Goal: Transaction & Acquisition: Purchase product/service

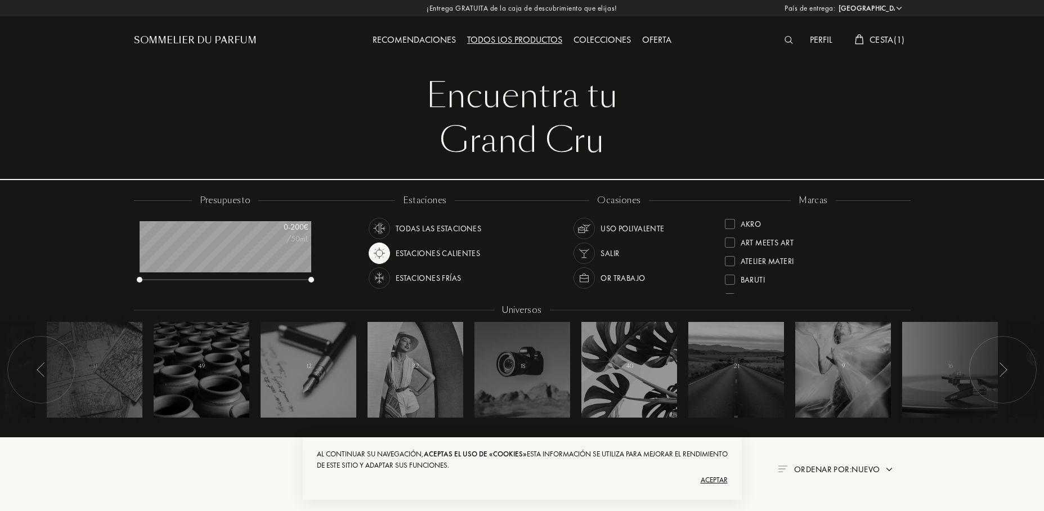
select select "ES"
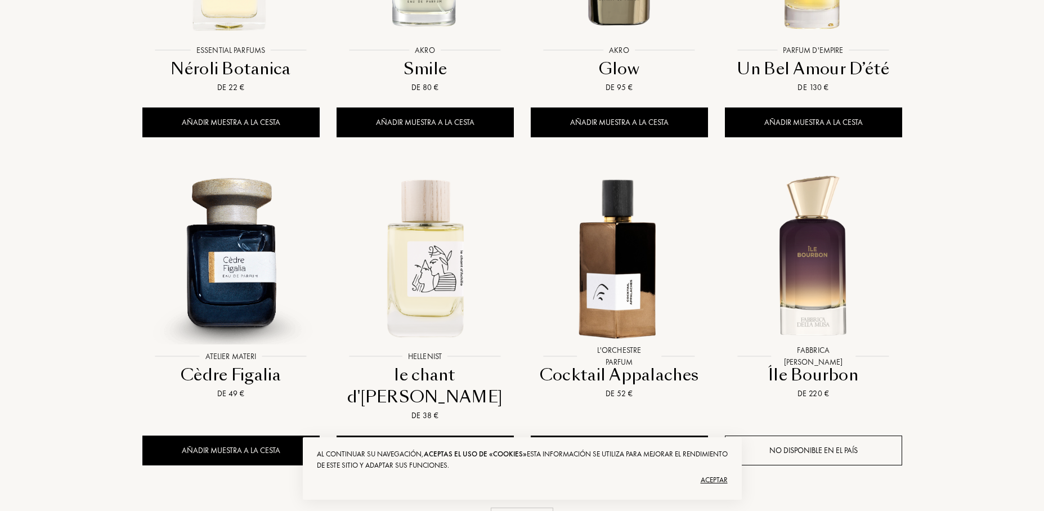
scroll to position [56, 172]
click at [710, 484] on div "Aceptar" at bounding box center [522, 480] width 411 height 18
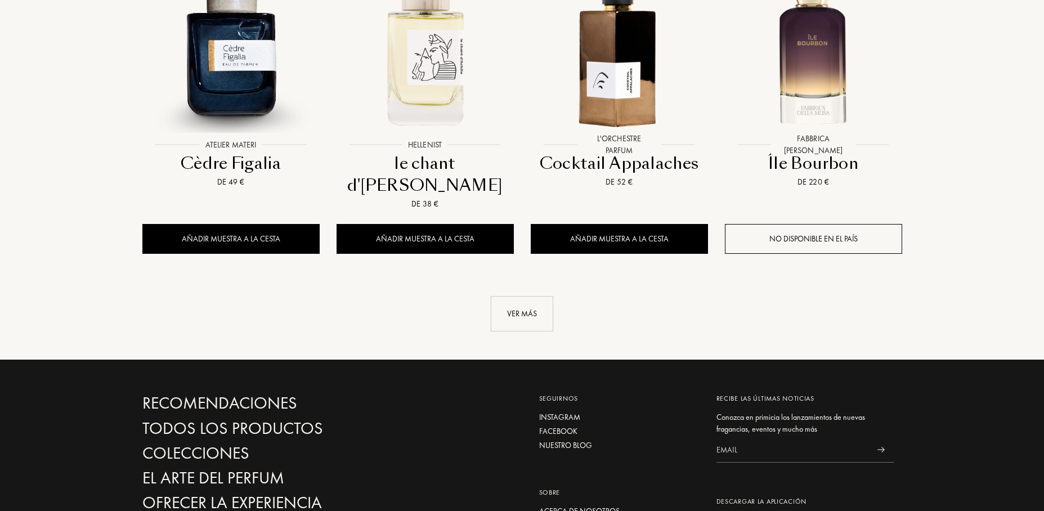
scroll to position [1144, 0]
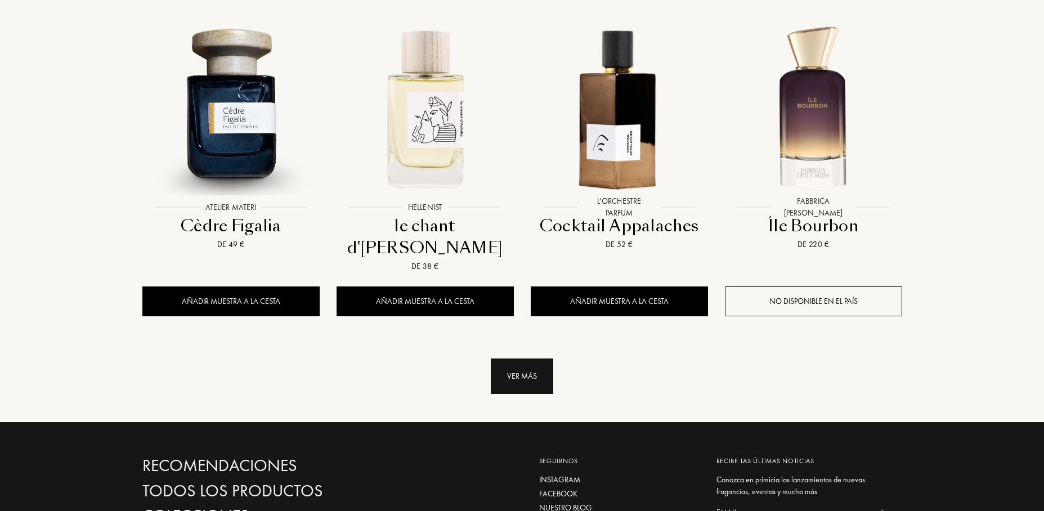
click at [527, 359] on div "Ver más" at bounding box center [522, 376] width 62 height 35
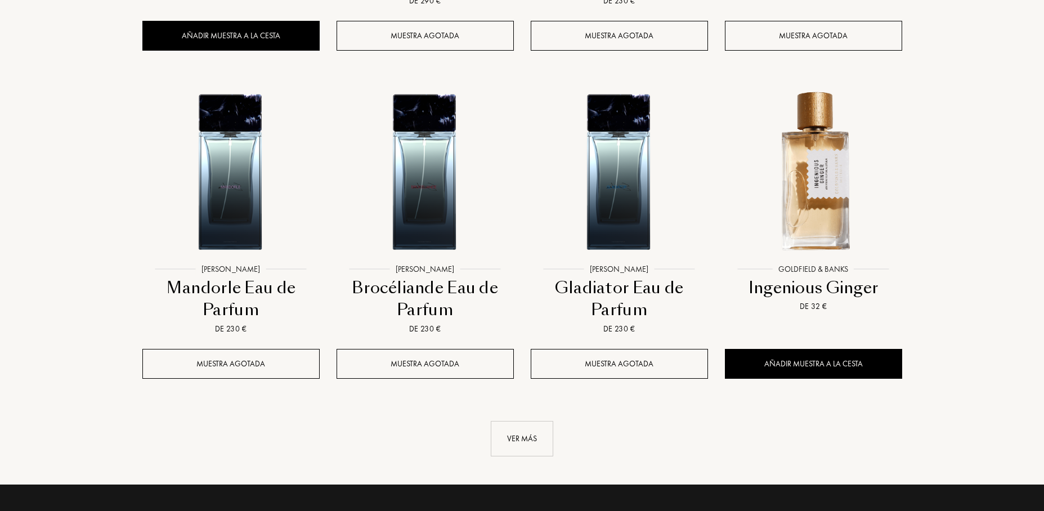
scroll to position [2069, 0]
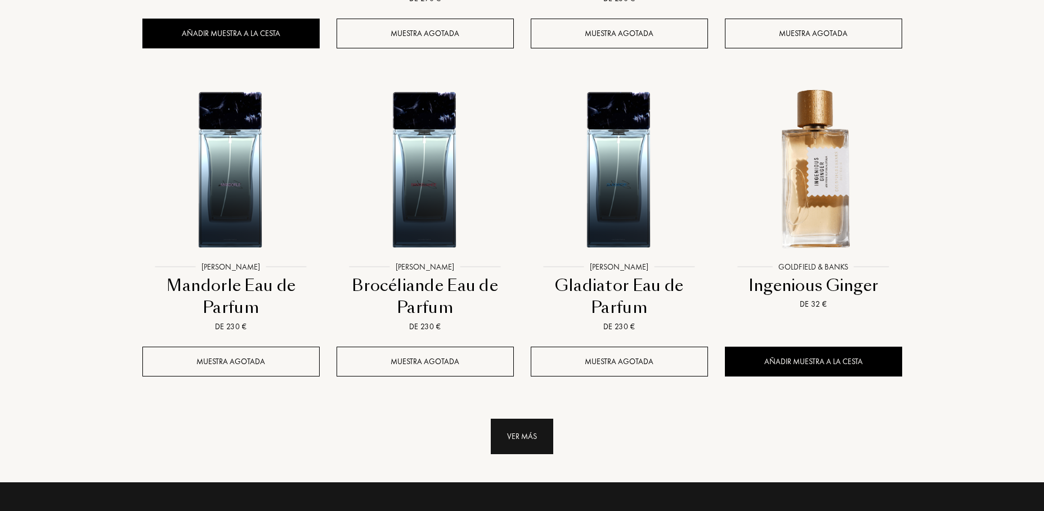
click at [528, 419] on div "Ver más" at bounding box center [522, 436] width 62 height 35
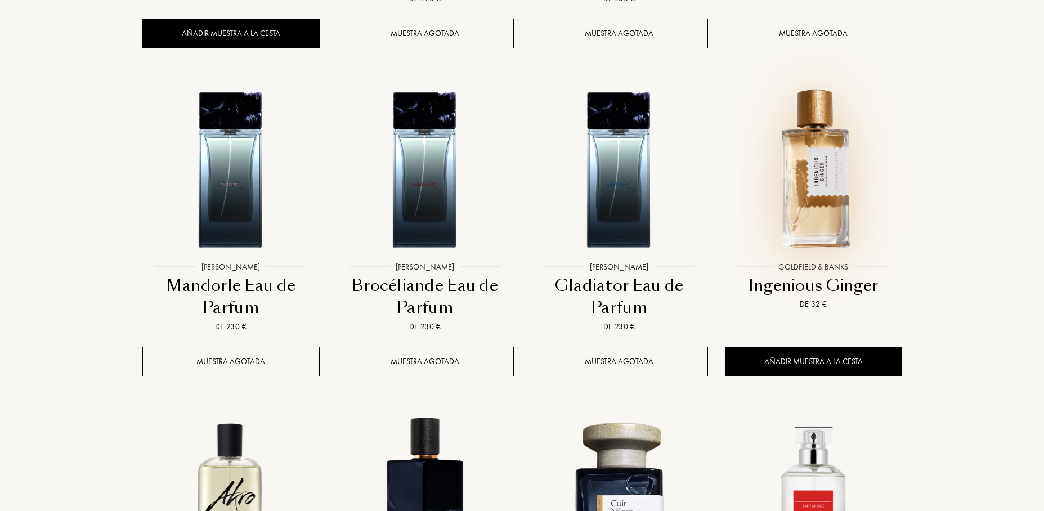
click at [827, 157] on img at bounding box center [813, 167] width 175 height 175
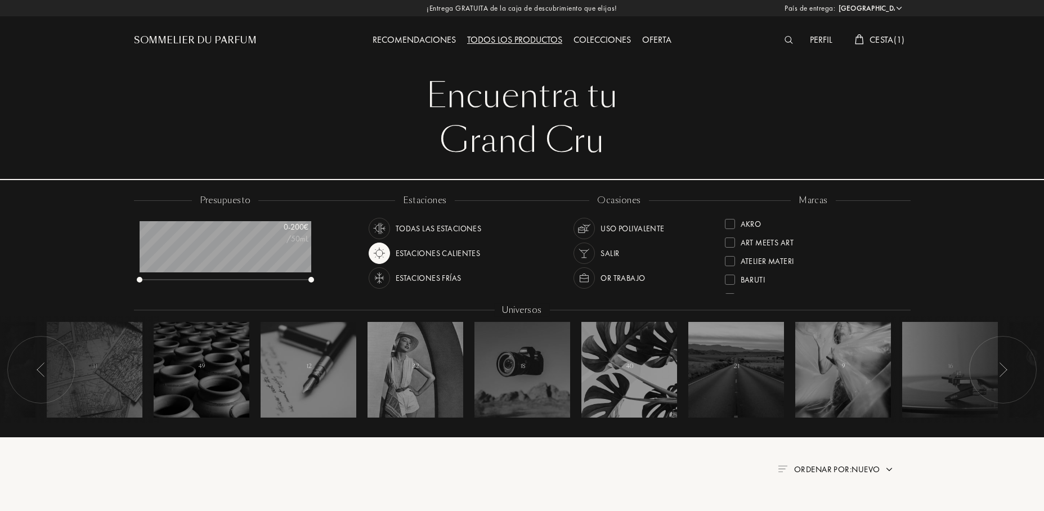
scroll to position [0, 0]
click at [596, 37] on div "Colecciones" at bounding box center [602, 40] width 69 height 15
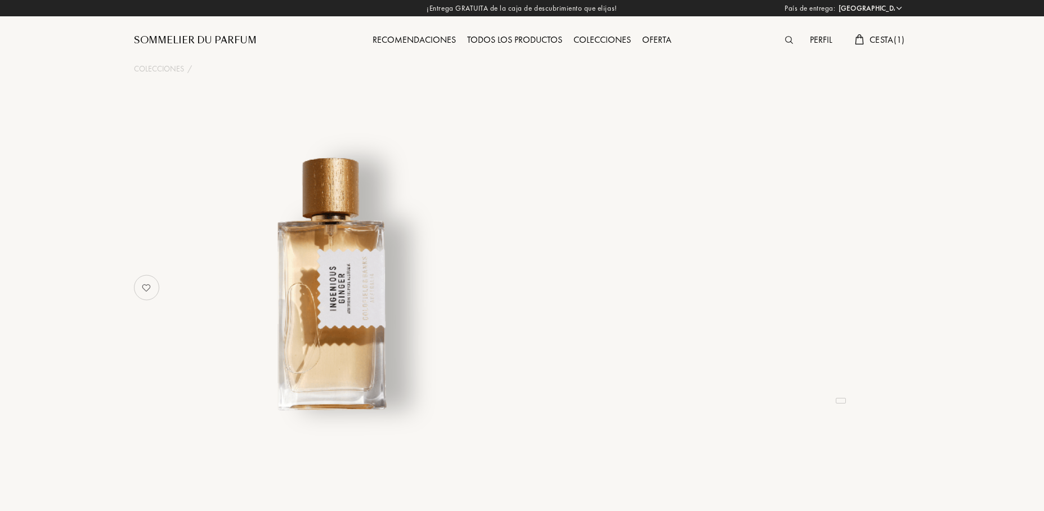
select select "ES"
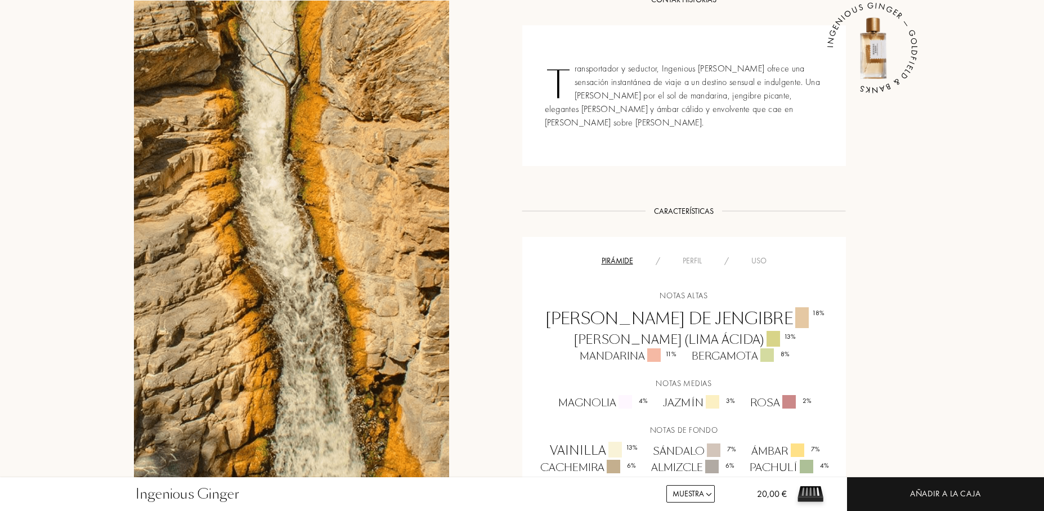
scroll to position [493, 0]
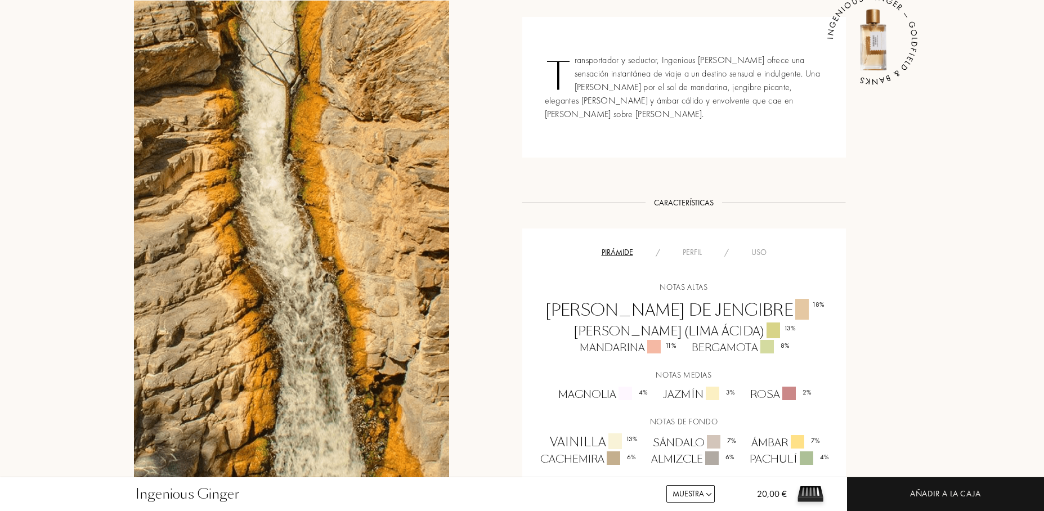
click at [691, 247] on div "Perfil" at bounding box center [693, 253] width 42 height 12
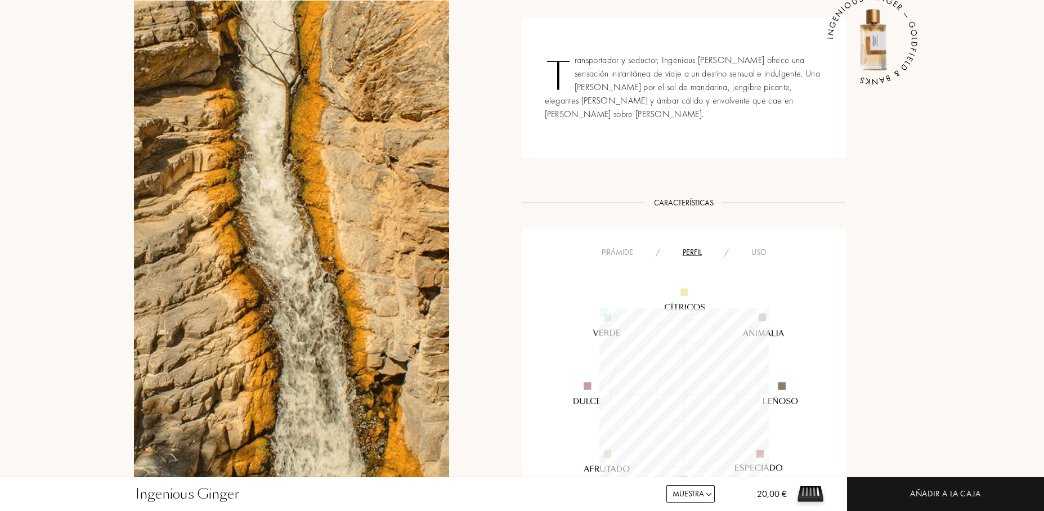
scroll to position [169, 169]
click at [761, 247] on div "Uso" at bounding box center [759, 253] width 38 height 12
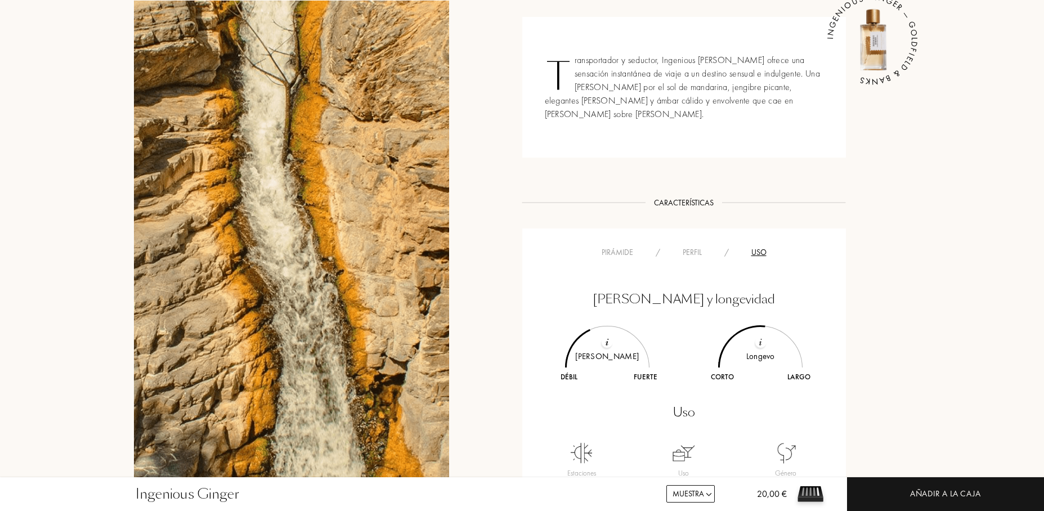
click at [606, 247] on div "Pirámide" at bounding box center [617, 253] width 54 height 12
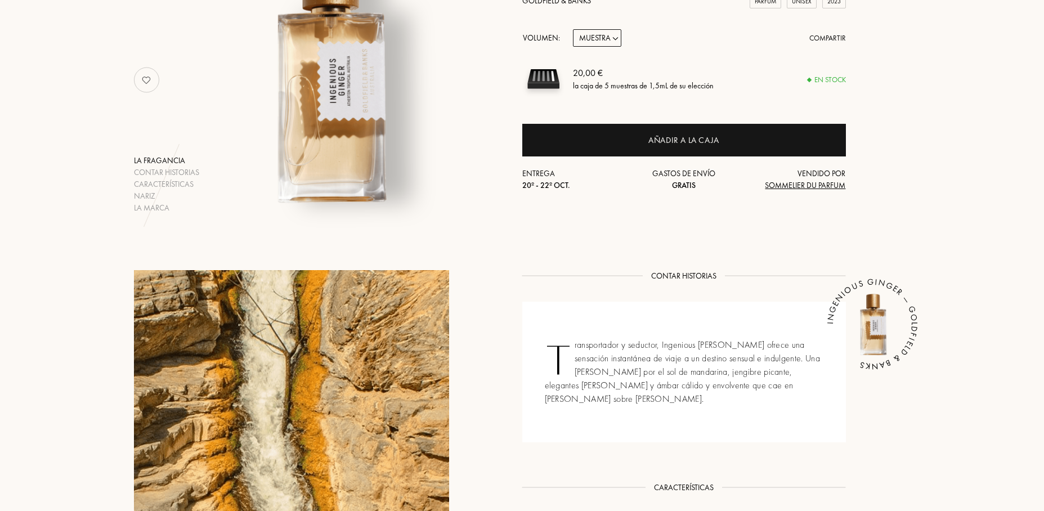
scroll to position [205, 0]
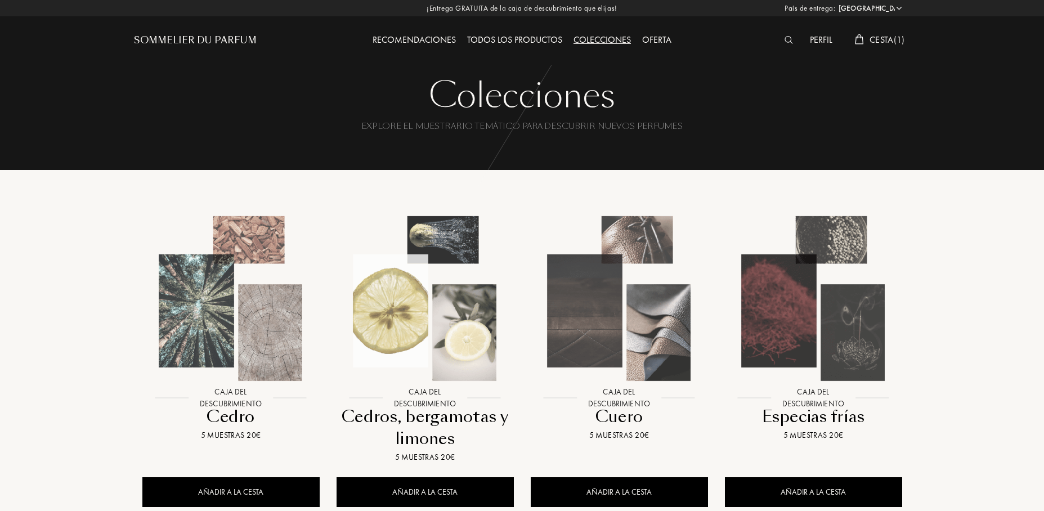
select select "ES"
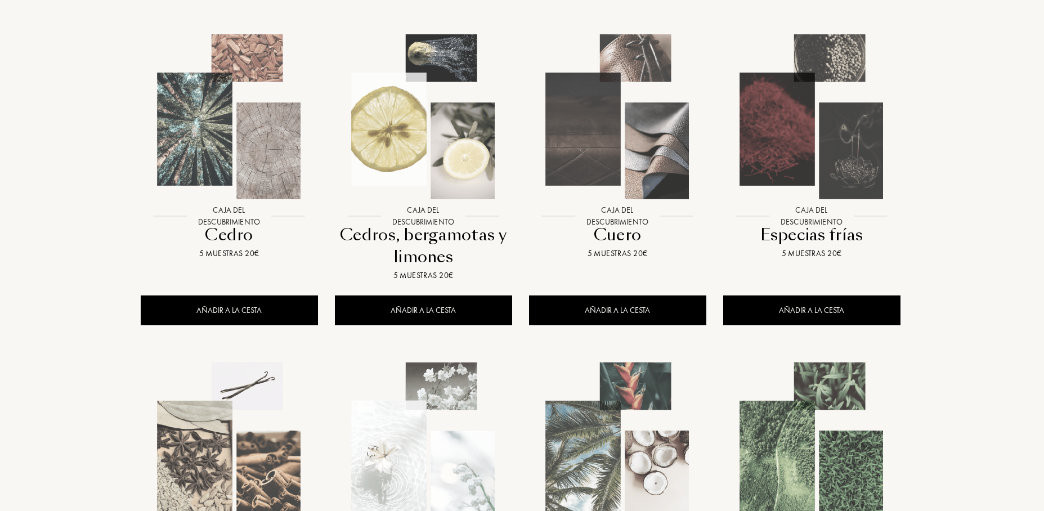
scroll to position [182, 2]
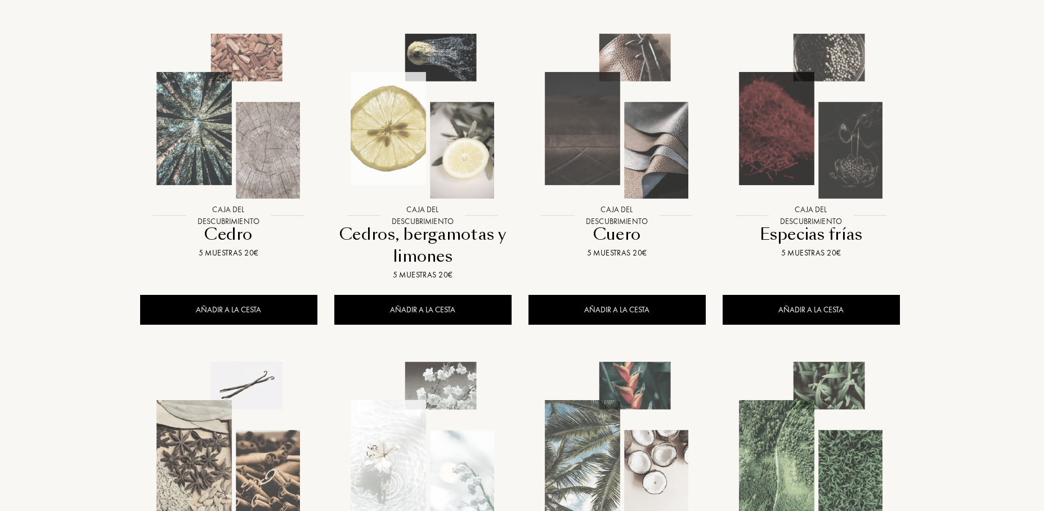
click at [816, 171] on img at bounding box center [811, 116] width 175 height 175
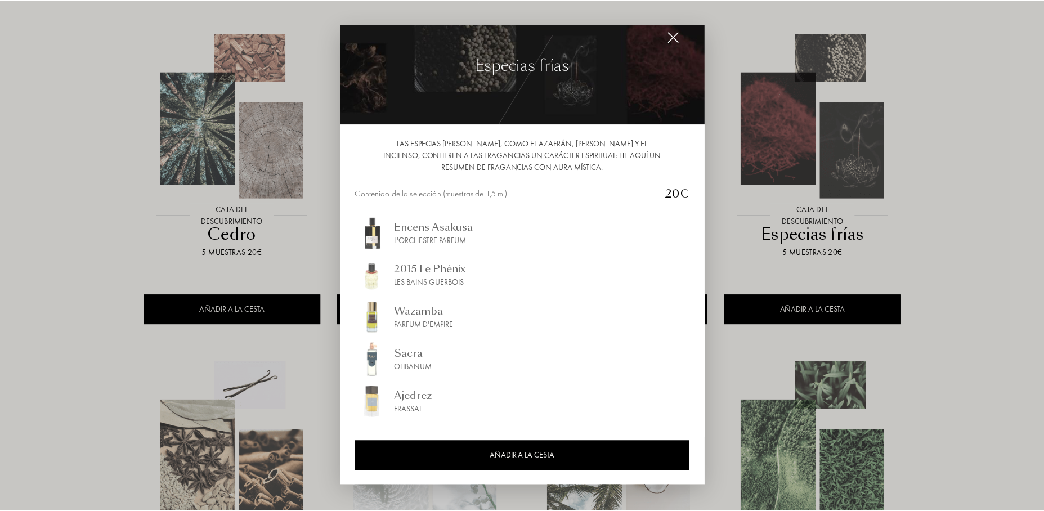
scroll to position [19, 0]
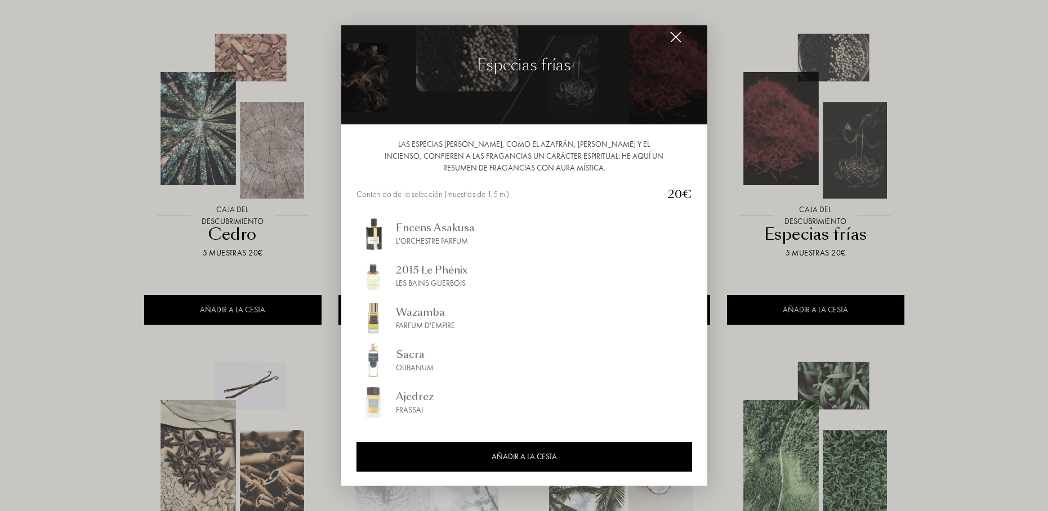
click at [677, 37] on img at bounding box center [675, 37] width 12 height 12
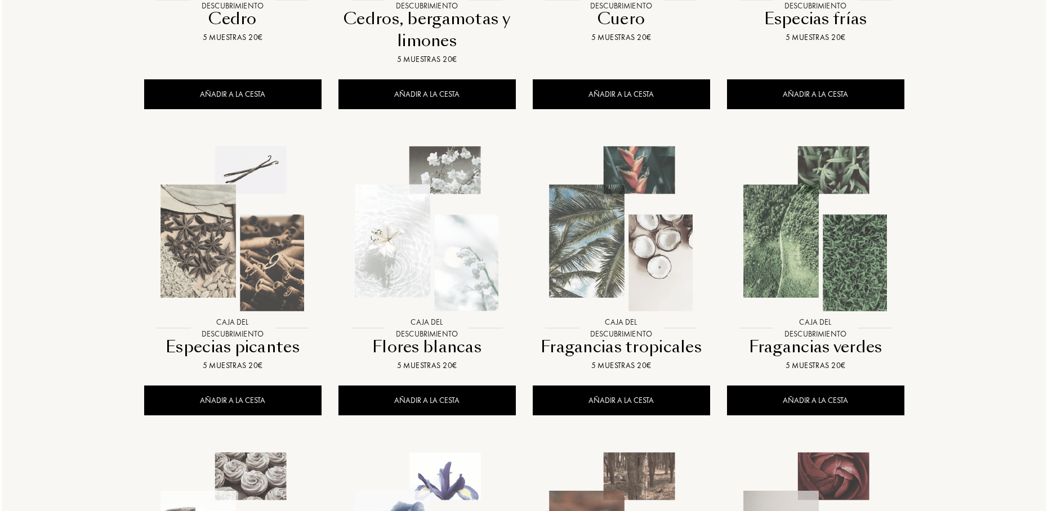
scroll to position [427, 0]
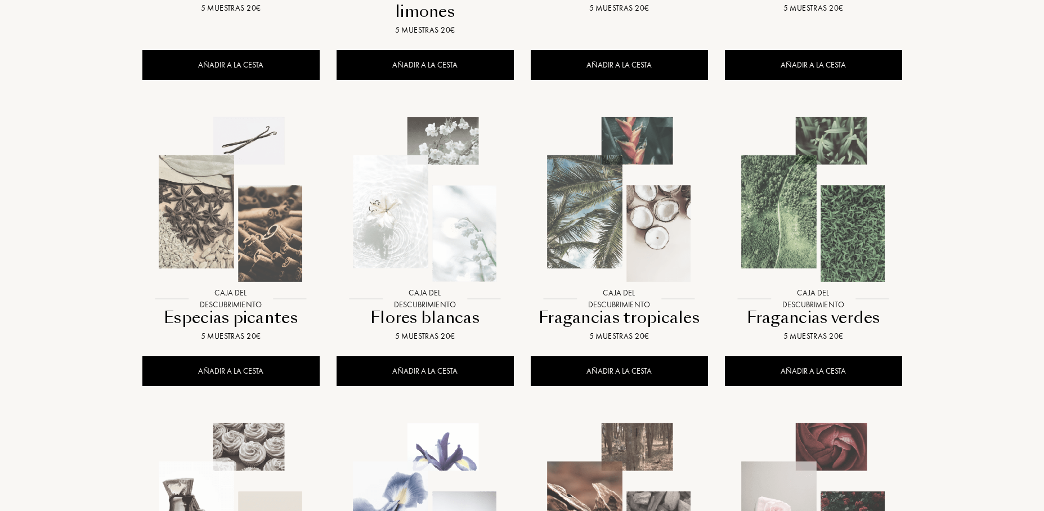
click at [581, 173] on img at bounding box center [619, 199] width 175 height 175
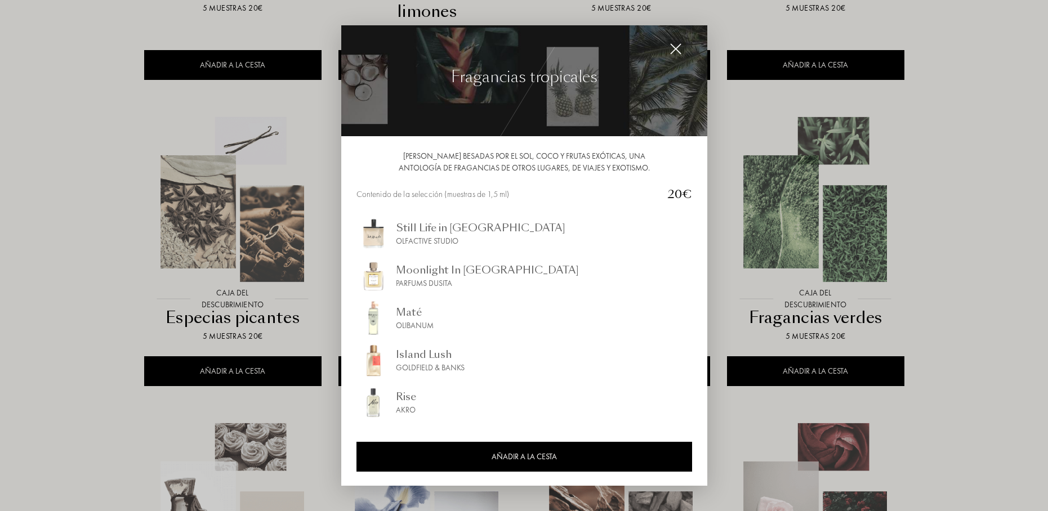
scroll to position [7, 0]
click at [679, 51] on img at bounding box center [675, 49] width 12 height 12
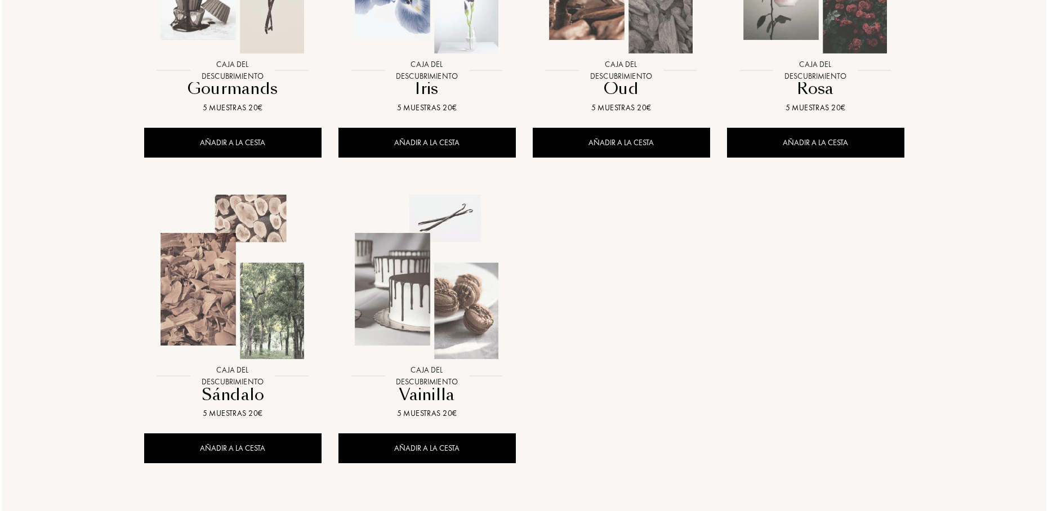
scroll to position [979, 0]
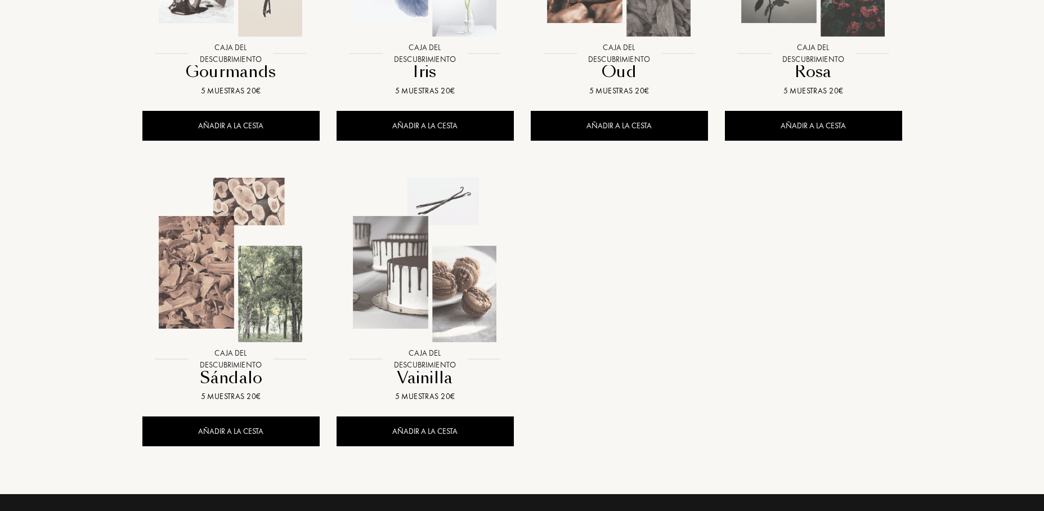
click at [453, 297] on img at bounding box center [425, 260] width 175 height 175
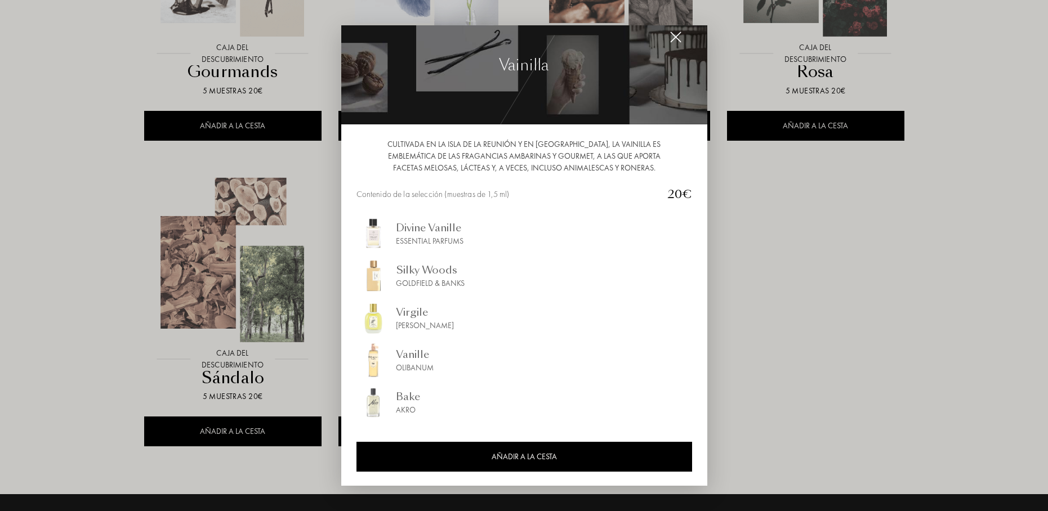
scroll to position [19, 0]
click at [680, 39] on img at bounding box center [675, 37] width 12 height 12
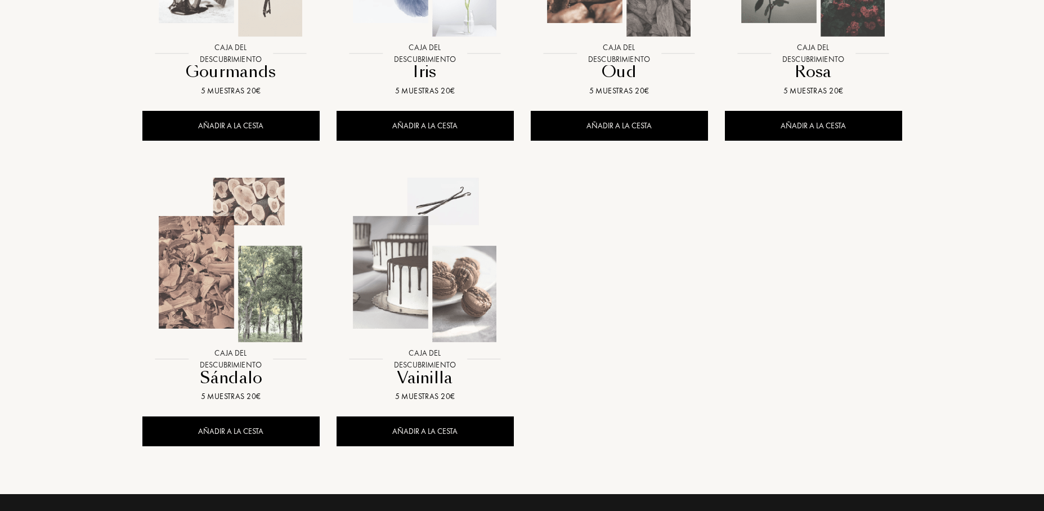
click at [217, 252] on img at bounding box center [231, 260] width 175 height 175
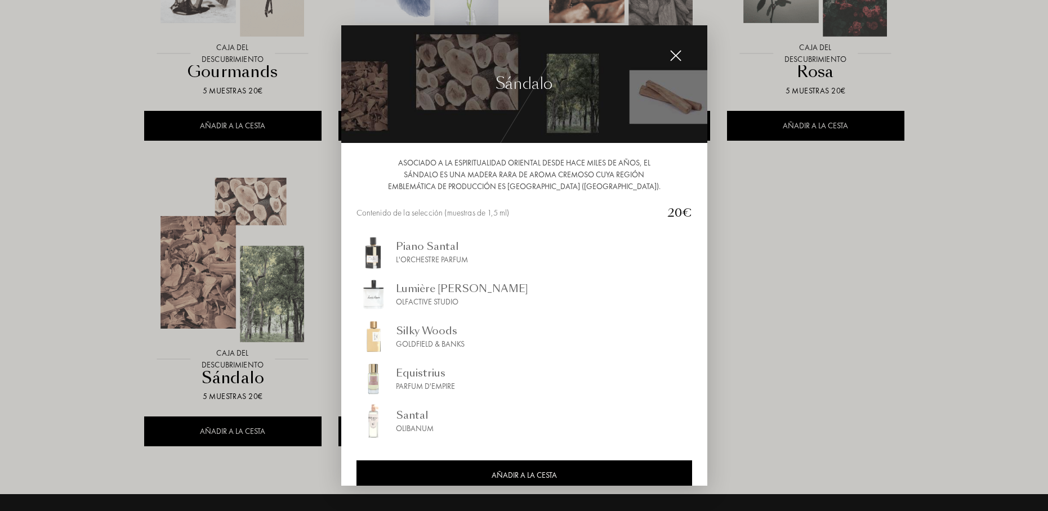
click at [416, 252] on div "Piano Santal" at bounding box center [432, 246] width 72 height 15
click at [682, 55] on div at bounding box center [675, 55] width 23 height 23
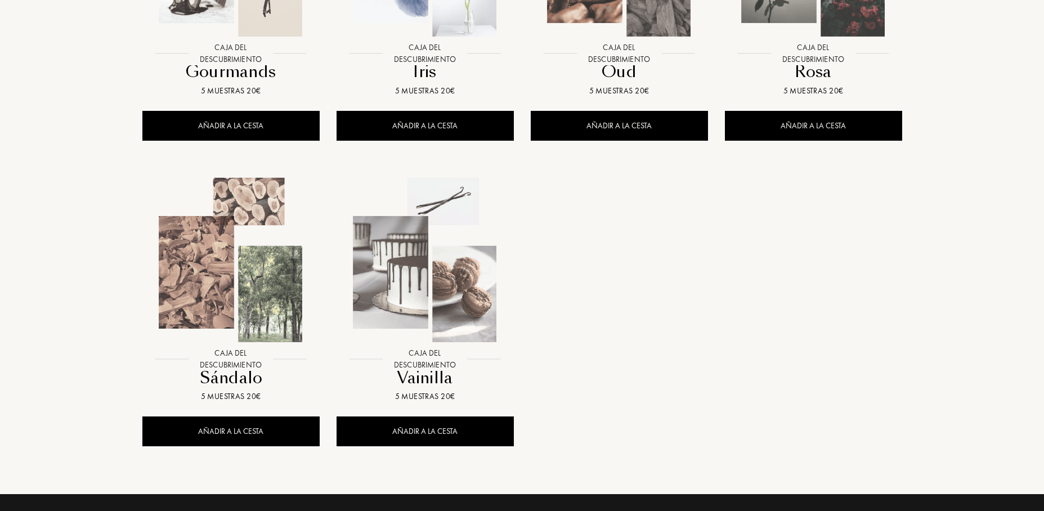
click at [405, 272] on img at bounding box center [425, 260] width 175 height 175
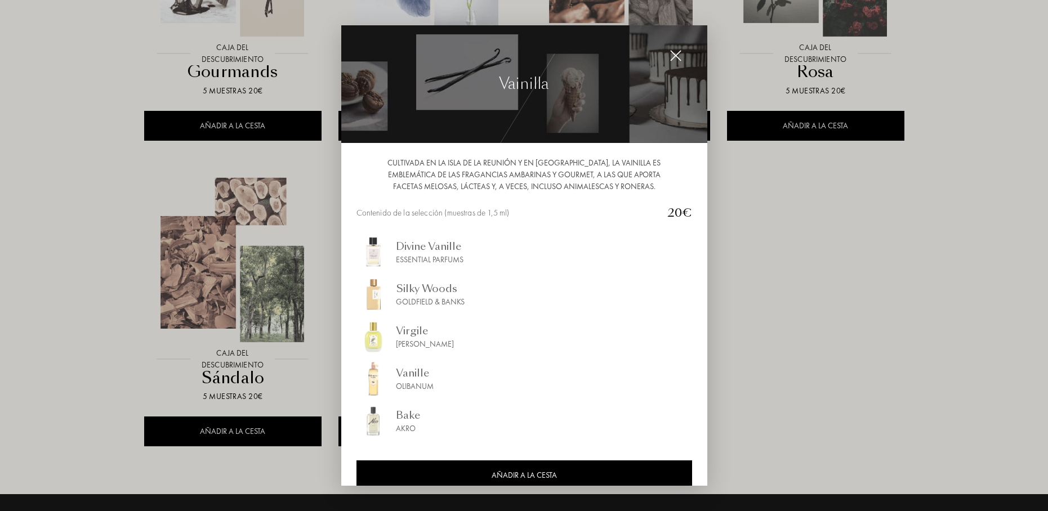
click at [825, 263] on div at bounding box center [524, 255] width 1048 height 511
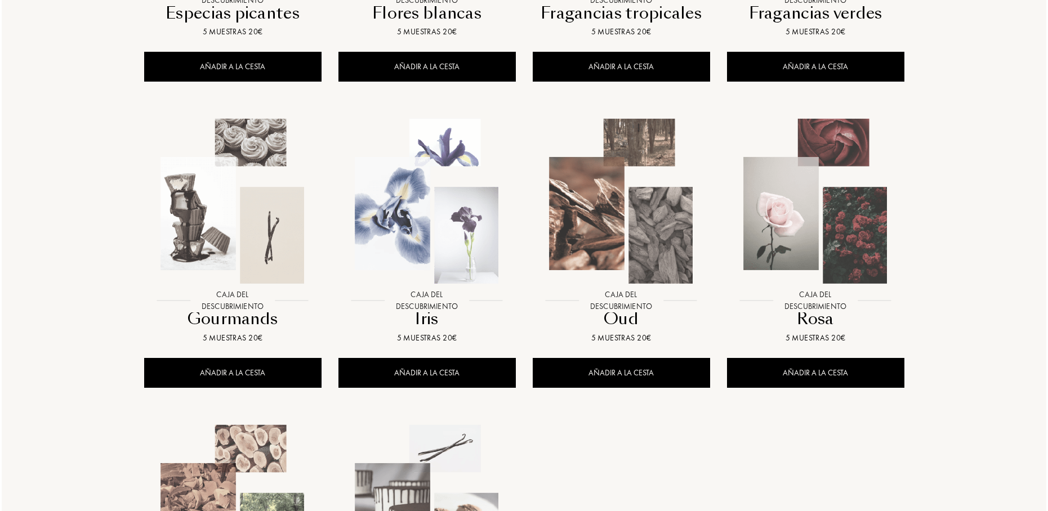
scroll to position [731, 0]
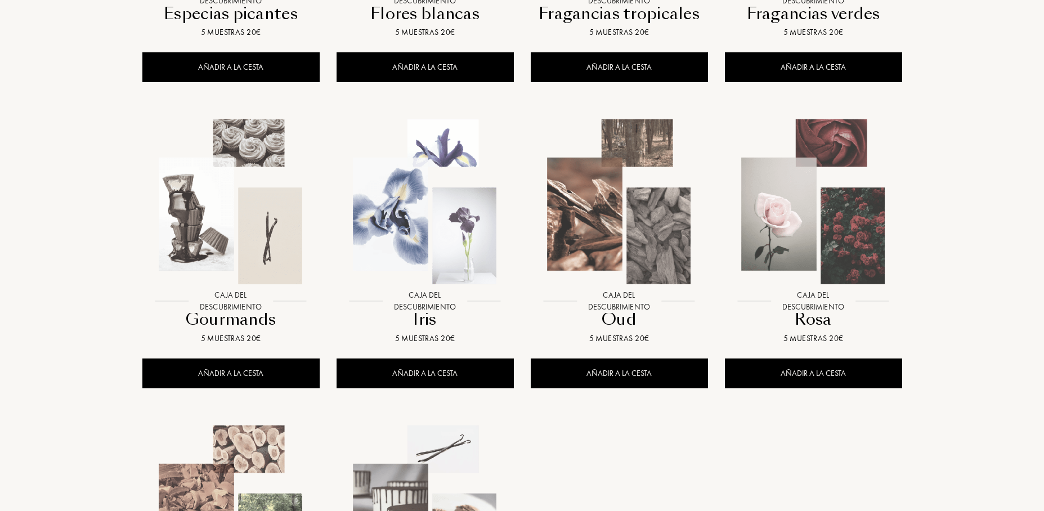
click at [247, 234] on img at bounding box center [231, 201] width 175 height 175
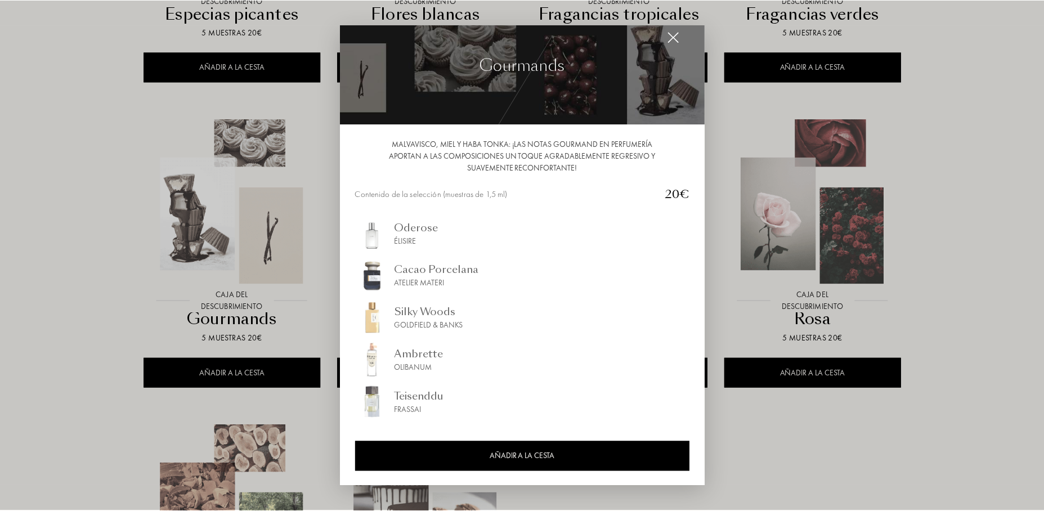
scroll to position [19, 0]
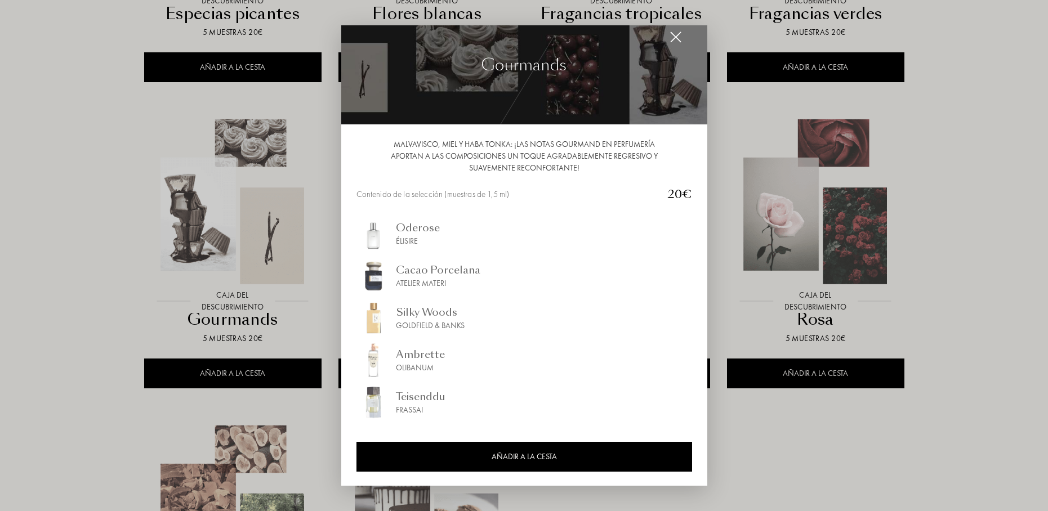
click at [742, 340] on div at bounding box center [524, 255] width 1048 height 511
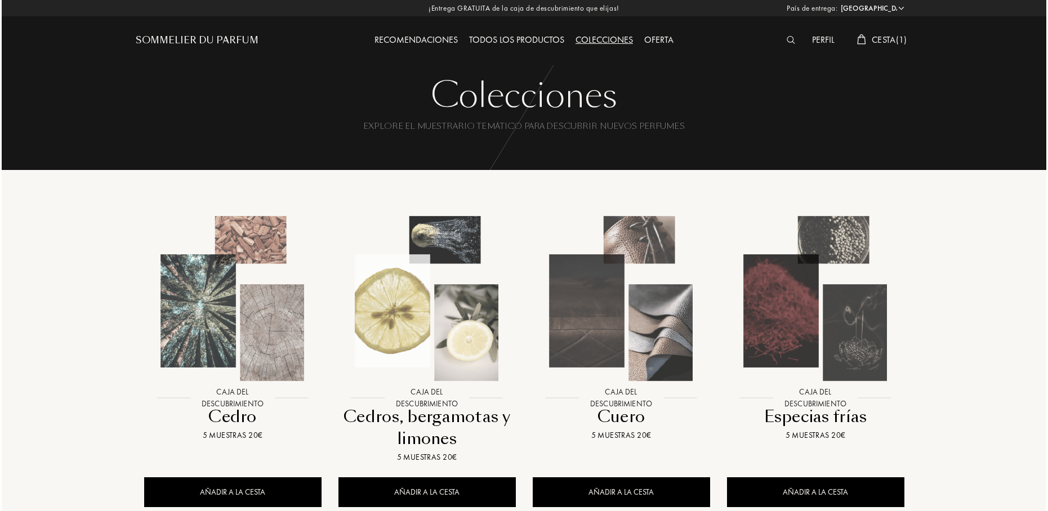
scroll to position [2, 0]
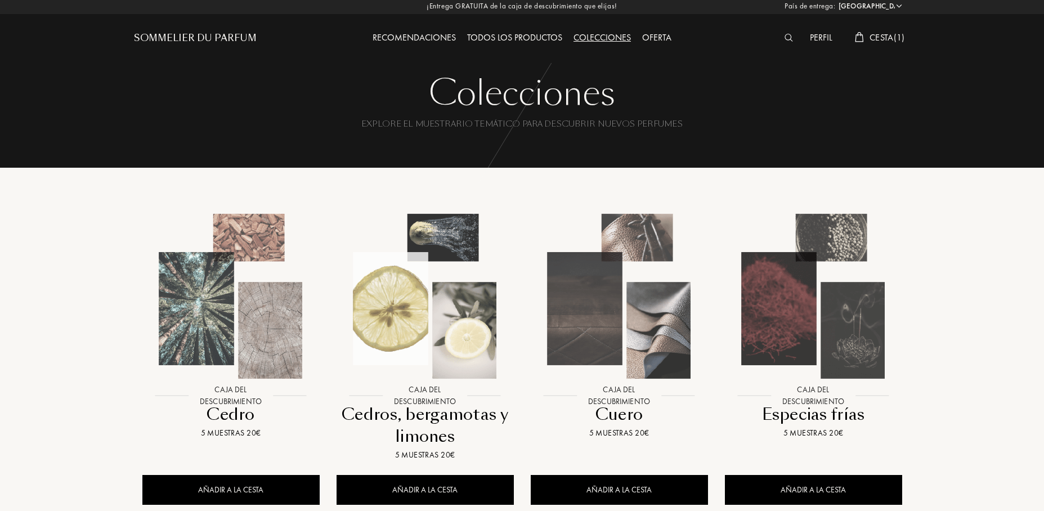
click at [455, 306] on img at bounding box center [425, 296] width 175 height 175
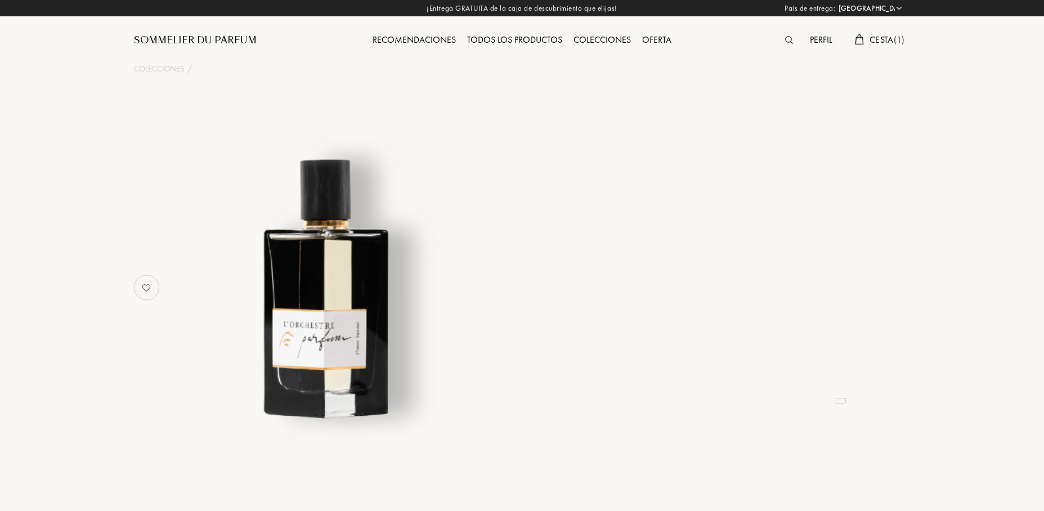
select select "ES"
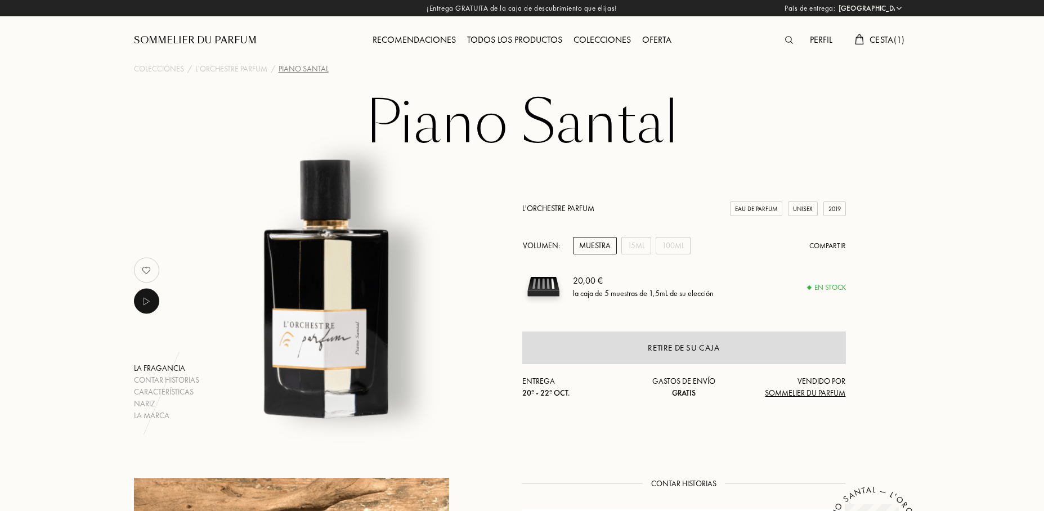
click at [548, 285] on img at bounding box center [543, 287] width 42 height 42
click at [875, 37] on span "Cesta ( 1 )" at bounding box center [887, 40] width 35 height 12
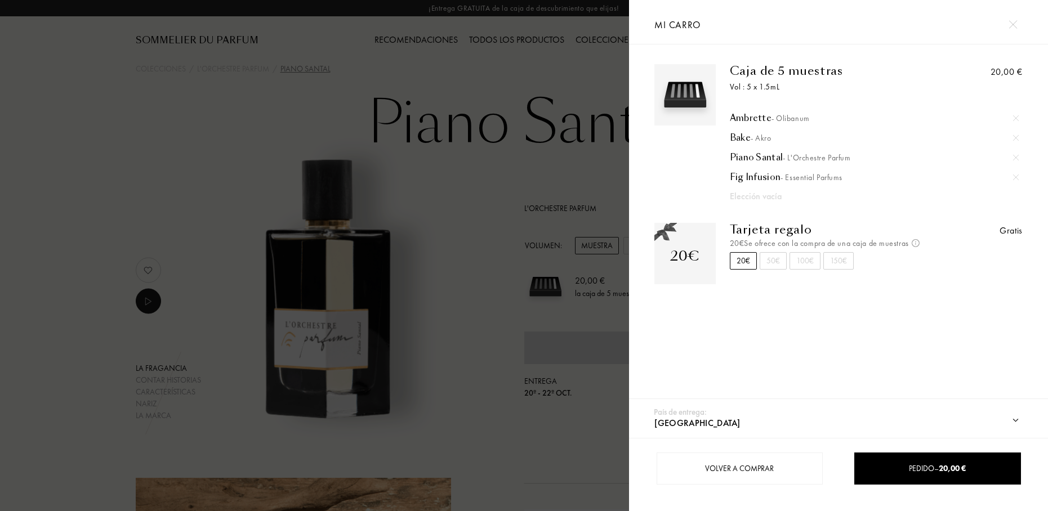
click at [1014, 177] on img at bounding box center [1016, 177] width 6 height 6
click at [594, 186] on div at bounding box center [314, 255] width 629 height 511
